Goal: Communication & Community: Answer question/provide support

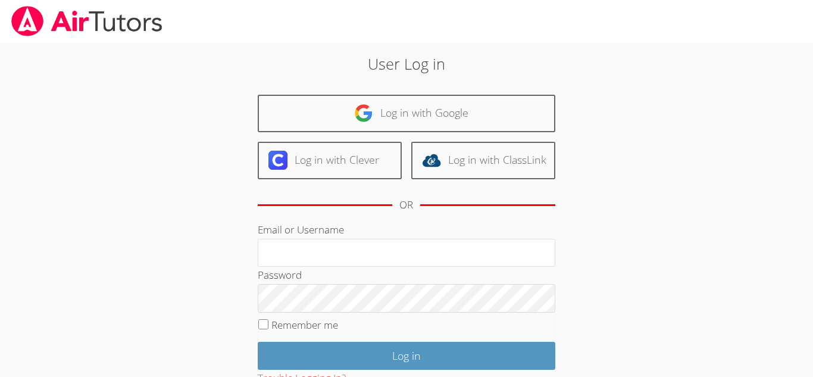
click at [298, 251] on input "Email or Username" at bounding box center [407, 253] width 298 height 29
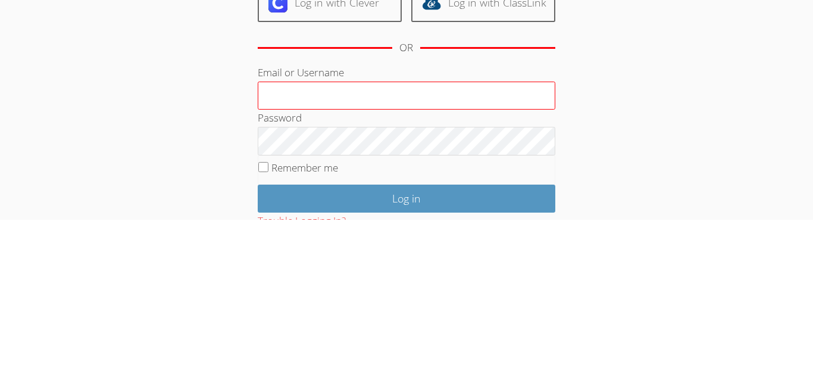
click at [343, 259] on input "Email or Username" at bounding box center [407, 253] width 298 height 29
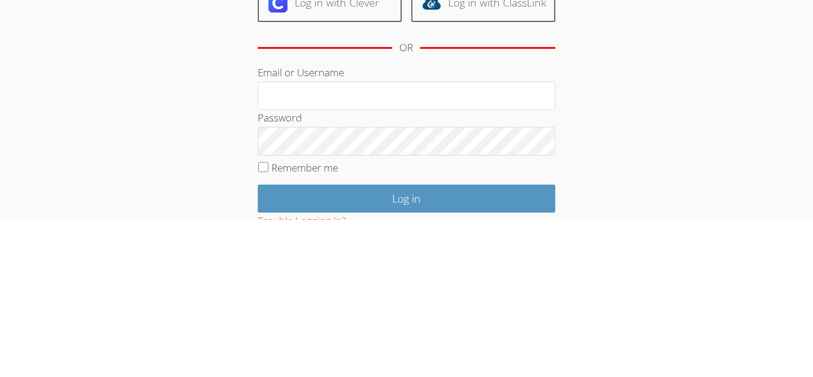
type input "[EMAIL_ADDRESS][DOMAIN_NAME]"
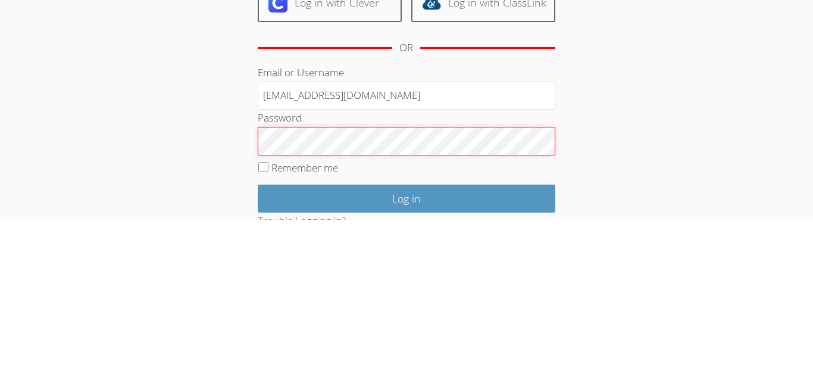
click at [258, 342] on input "Log in" at bounding box center [407, 356] width 298 height 28
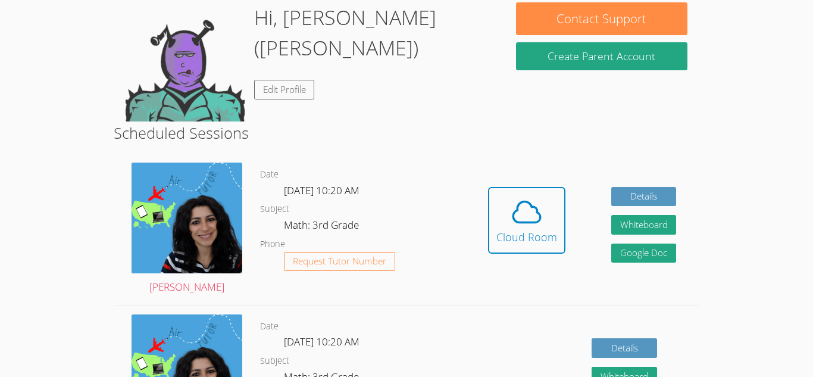
scroll to position [190, 0]
click at [519, 215] on icon at bounding box center [526, 211] width 33 height 33
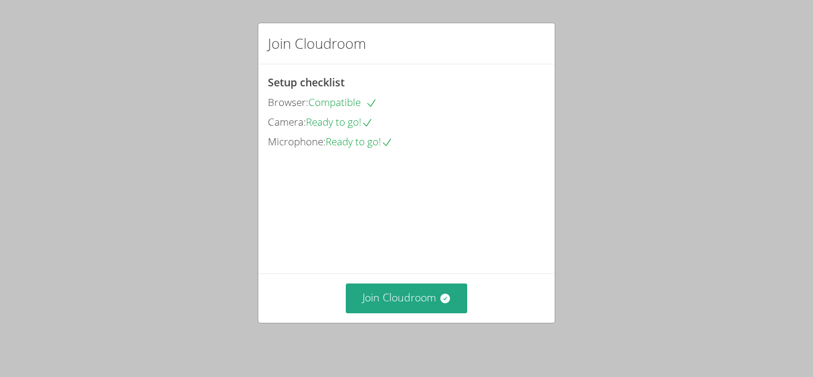
click at [433, 314] on div "Join Cloudroom" at bounding box center [406, 297] width 296 height 49
click at [430, 303] on button "Join Cloudroom" at bounding box center [407, 297] width 122 height 29
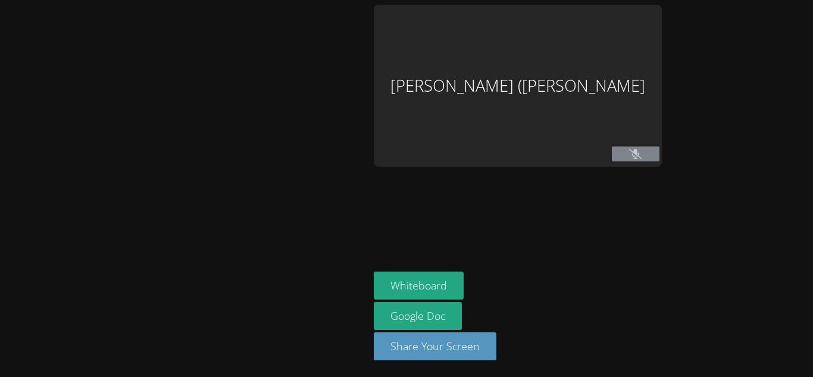
click at [364, 303] on div at bounding box center [184, 188] width 359 height 367
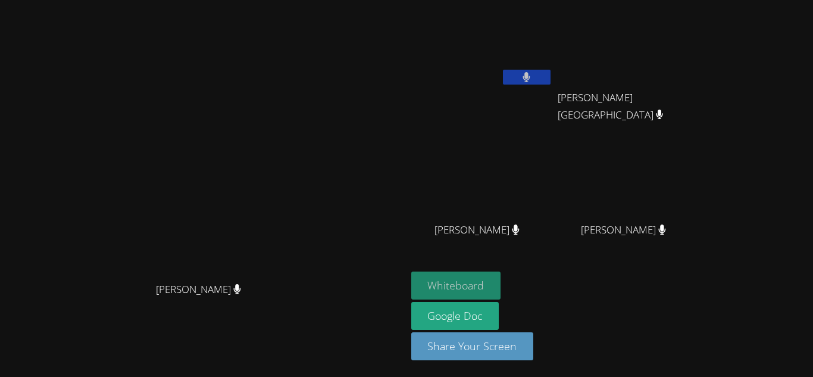
click at [501, 283] on button "Whiteboard" at bounding box center [456, 285] width 90 height 28
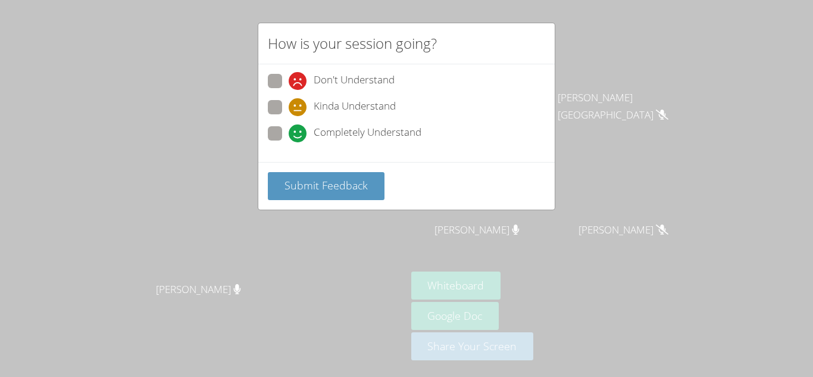
click at [283, 135] on label "Completely Understand" at bounding box center [345, 134] width 154 height 16
click at [289, 135] on input "Completely Understand" at bounding box center [294, 131] width 10 height 10
radio input "true"
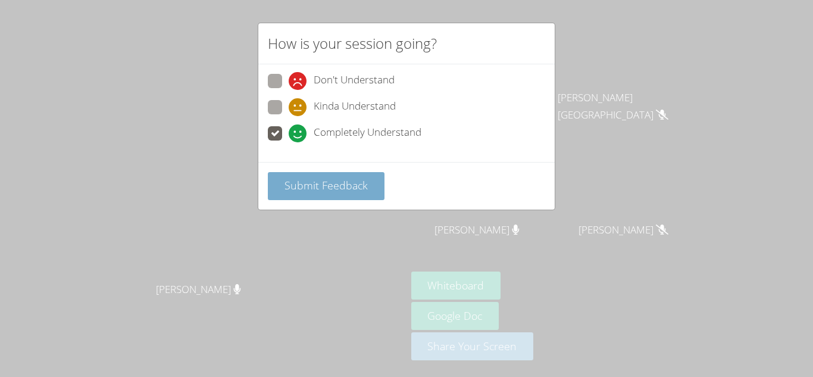
click at [334, 186] on span "Submit Feedback" at bounding box center [325, 185] width 83 height 14
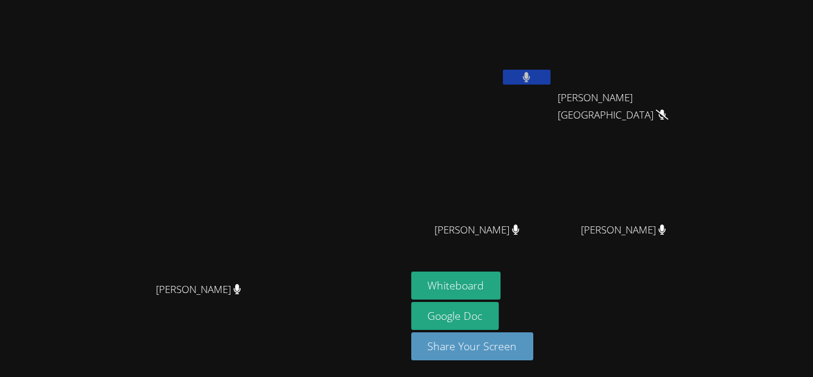
click at [550, 79] on button at bounding box center [527, 77] width 48 height 15
click at [533, 79] on icon at bounding box center [526, 77] width 12 height 10
